Goal: Navigation & Orientation: Find specific page/section

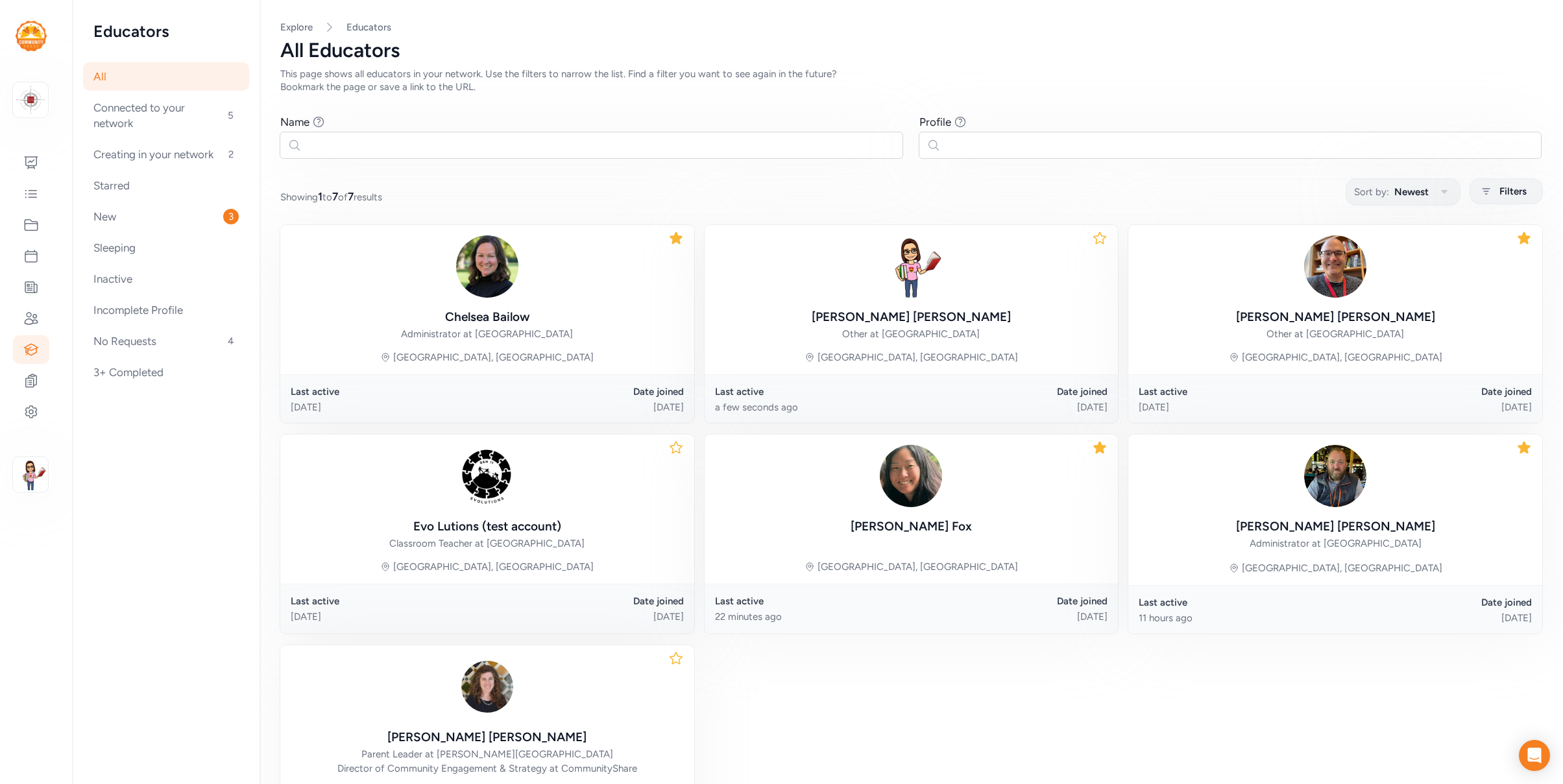
click at [1096, 237] on icon at bounding box center [1100, 238] width 16 height 16
click at [122, 339] on div "No Requests 4" at bounding box center [166, 341] width 166 height 28
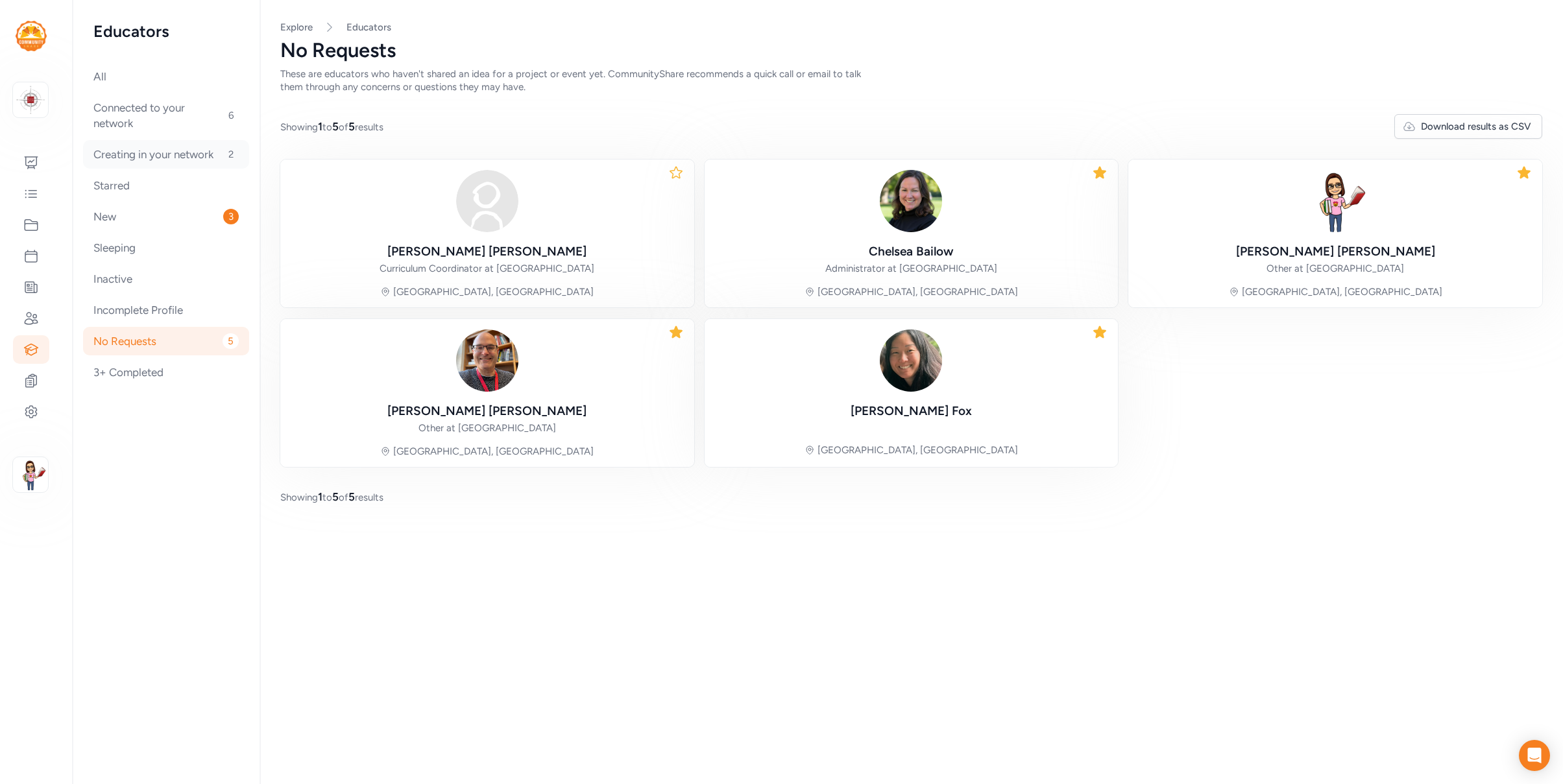
click at [153, 149] on div "Creating in your network 2" at bounding box center [166, 155] width 166 height 28
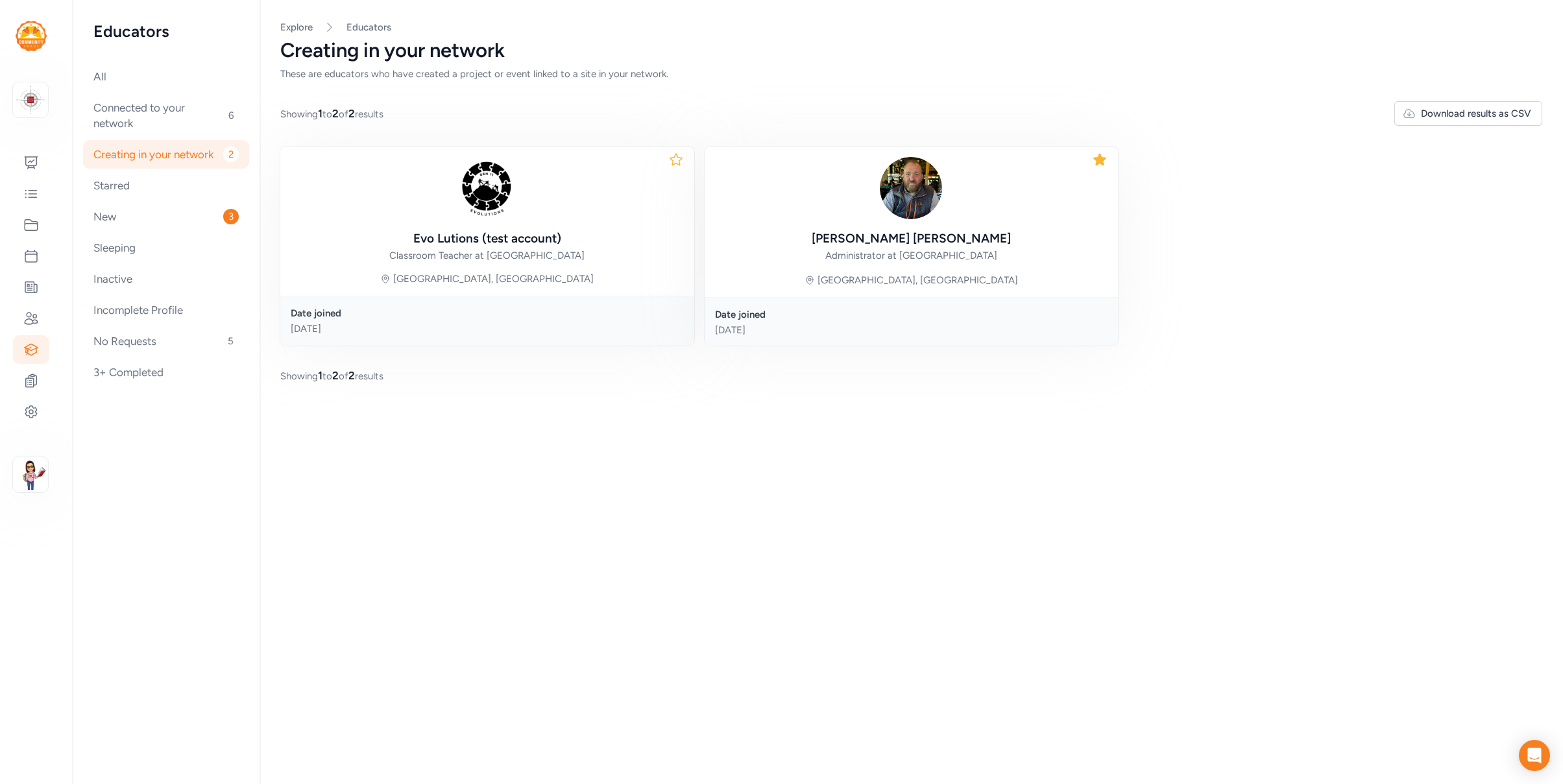
click at [28, 39] on img at bounding box center [31, 36] width 31 height 31
